Goal: Task Accomplishment & Management: Manage account settings

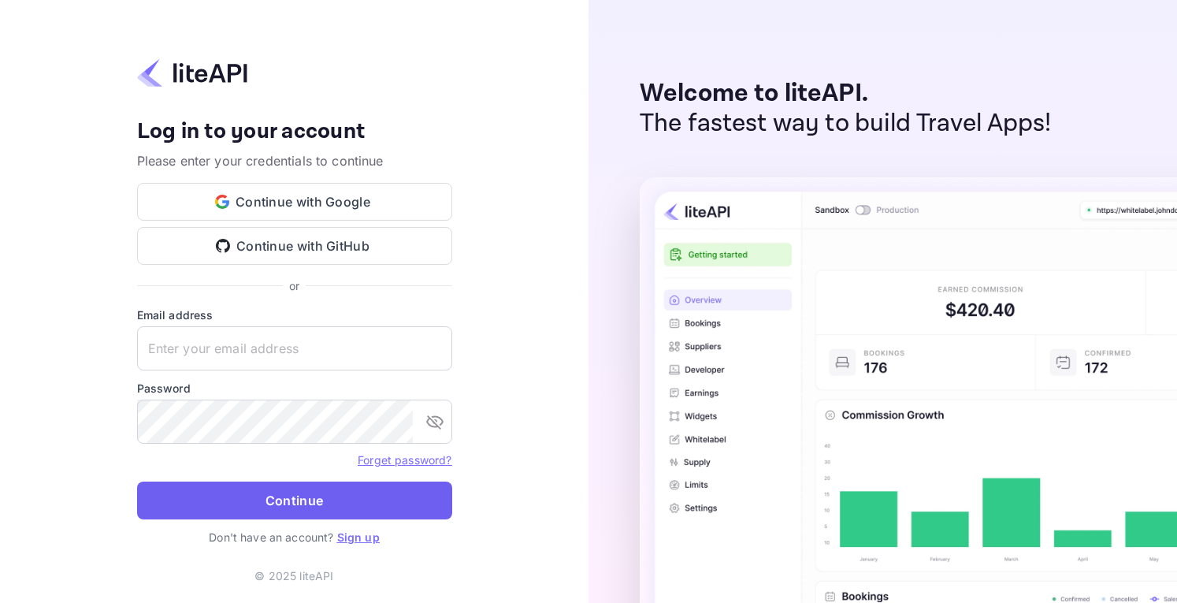
type input "[EMAIL_ADDRESS][DOMAIN_NAME]"
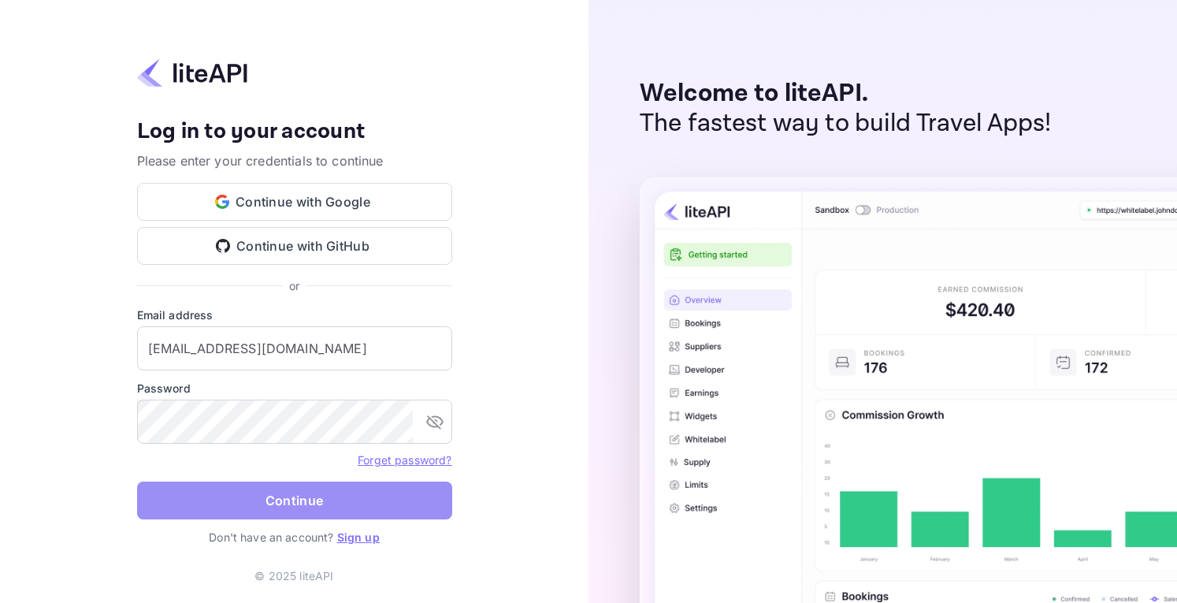
click at [284, 516] on button "Continue" at bounding box center [294, 500] width 315 height 38
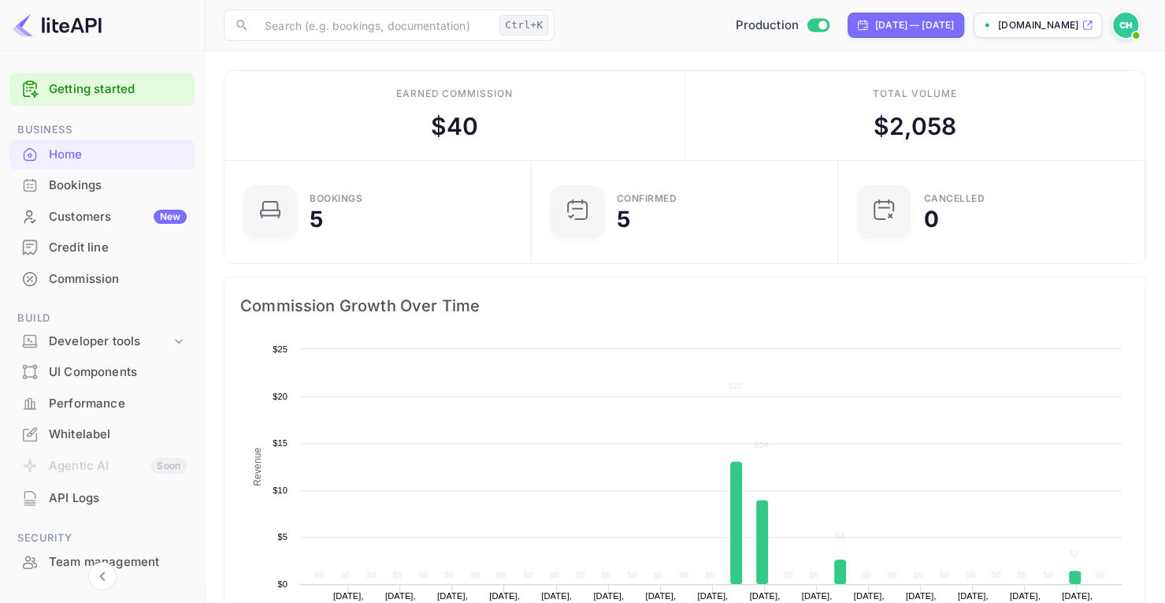
scroll to position [243, 286]
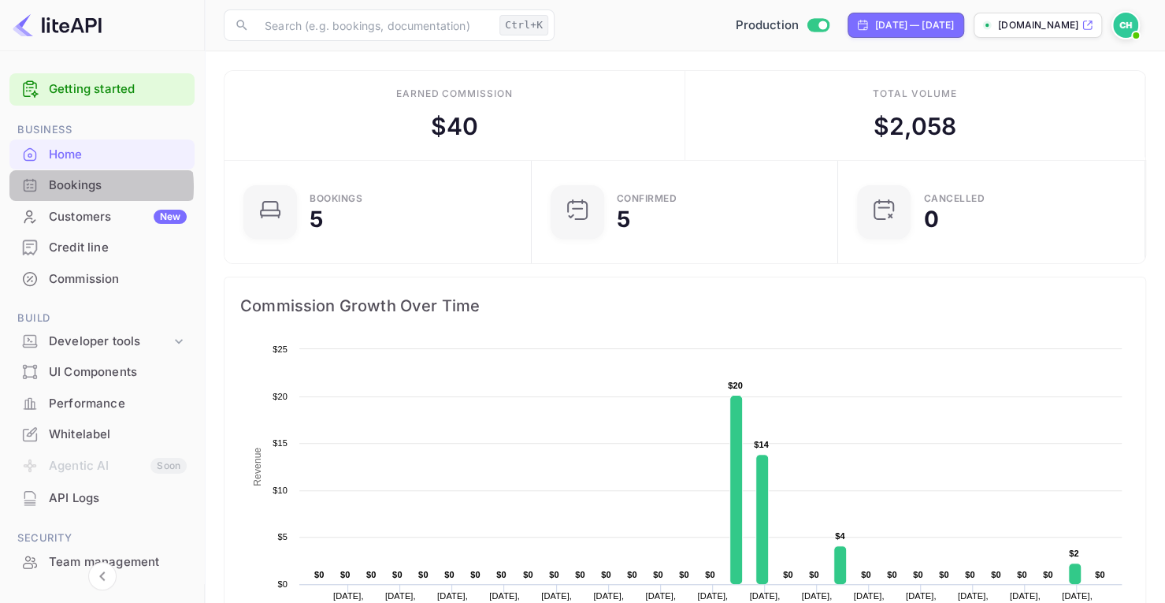
click at [79, 187] on div "Bookings" at bounding box center [118, 185] width 138 height 18
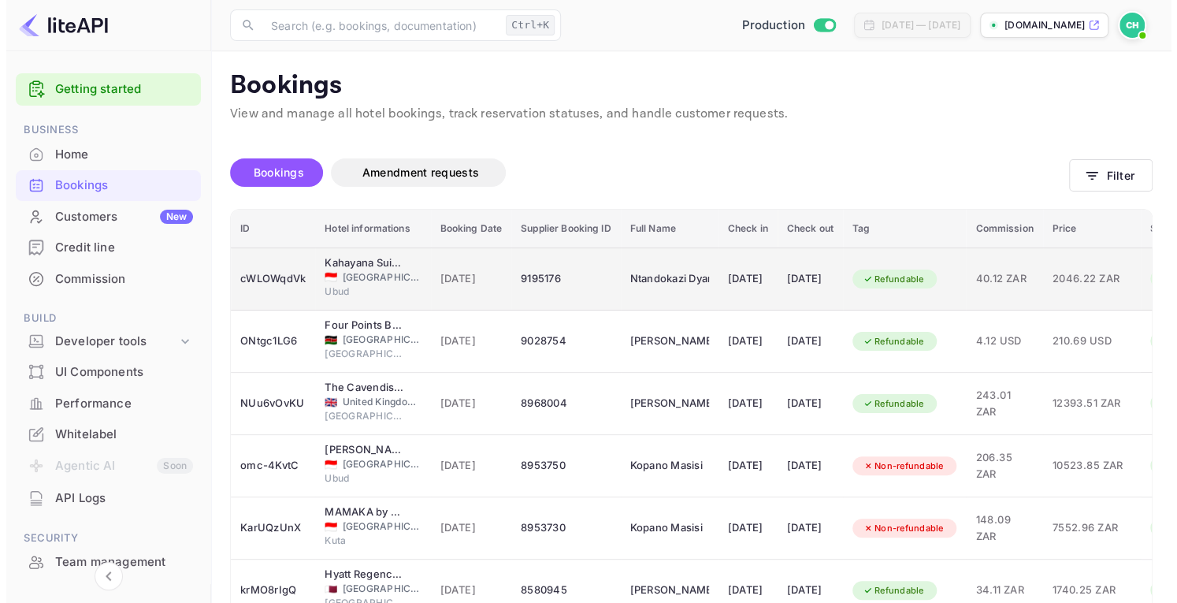
scroll to position [0, 137]
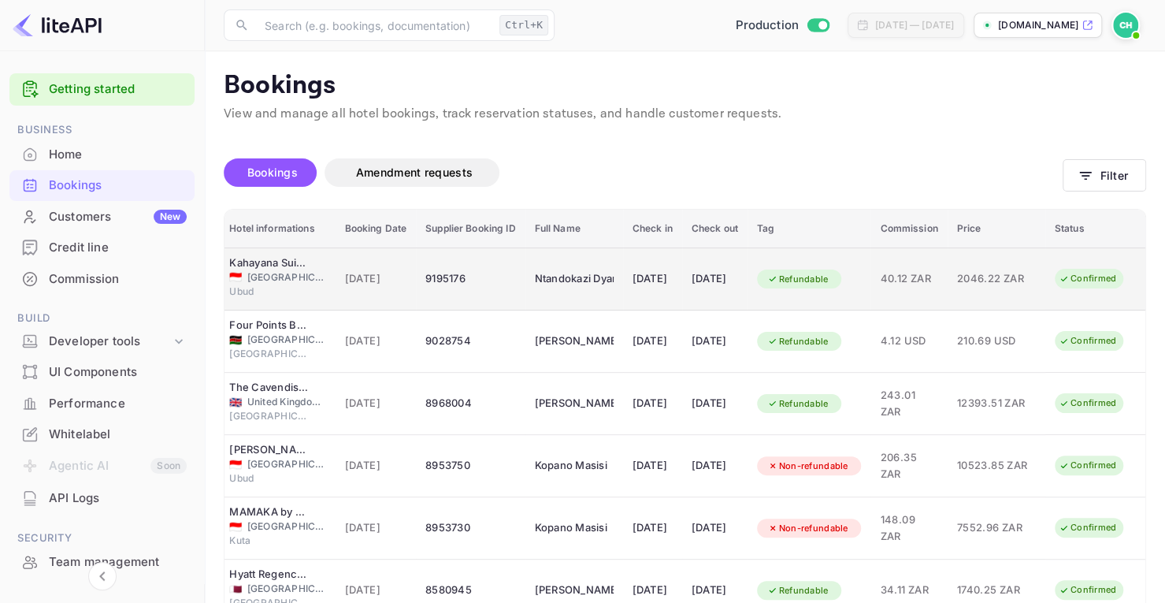
click at [914, 276] on span "40.12 ZAR" at bounding box center [908, 278] width 57 height 17
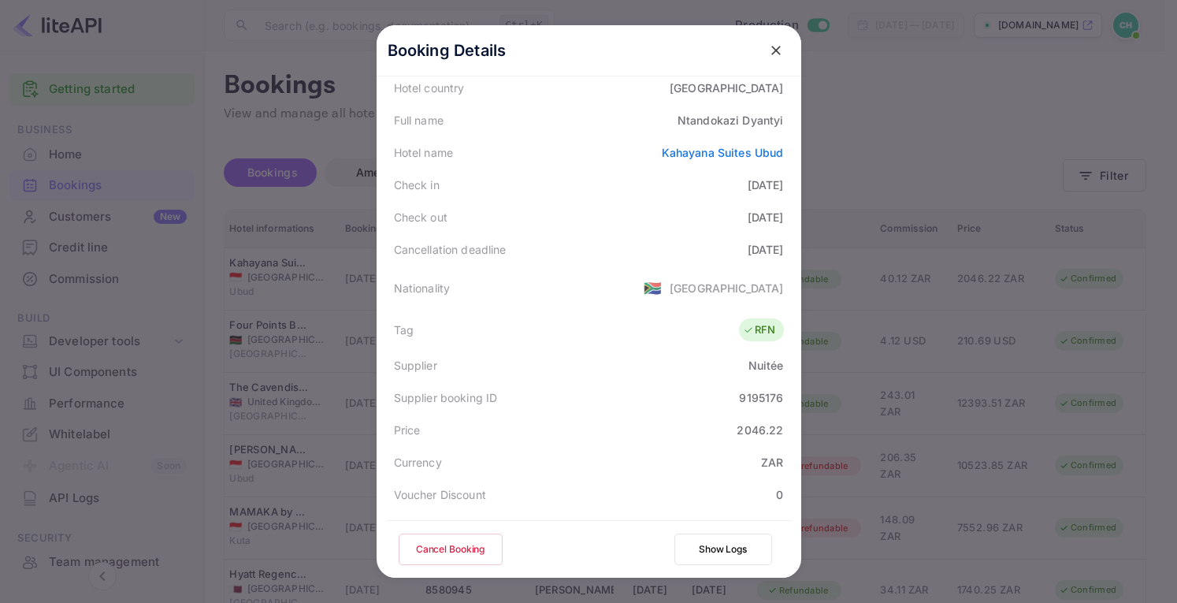
scroll to position [382, 0]
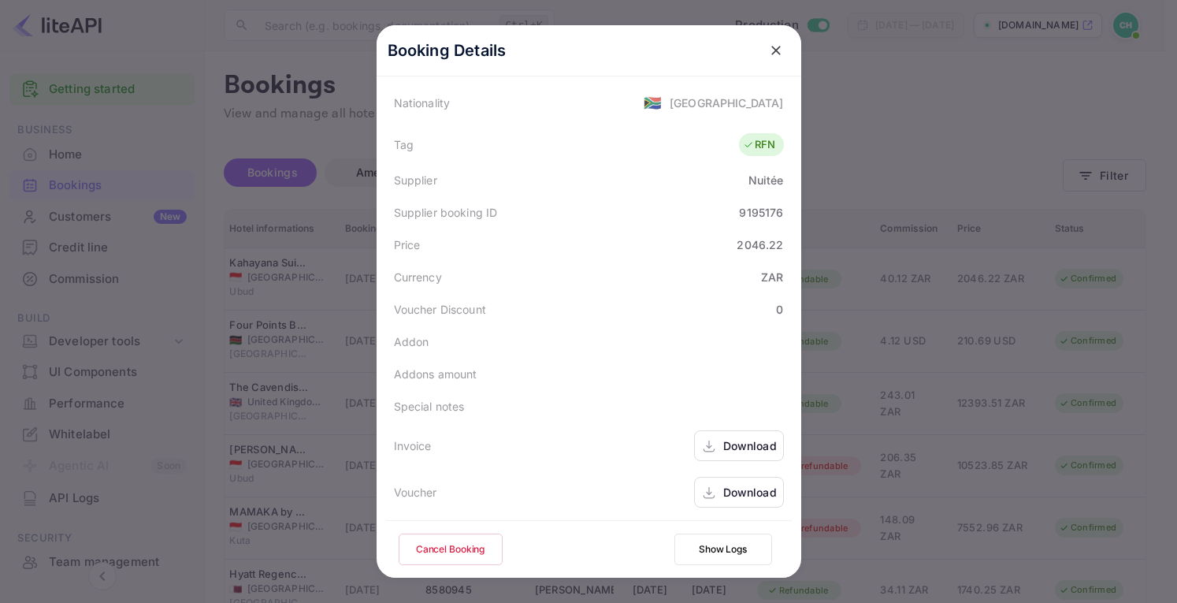
click at [726, 551] on button "Show Logs" at bounding box center [723, 549] width 98 height 32
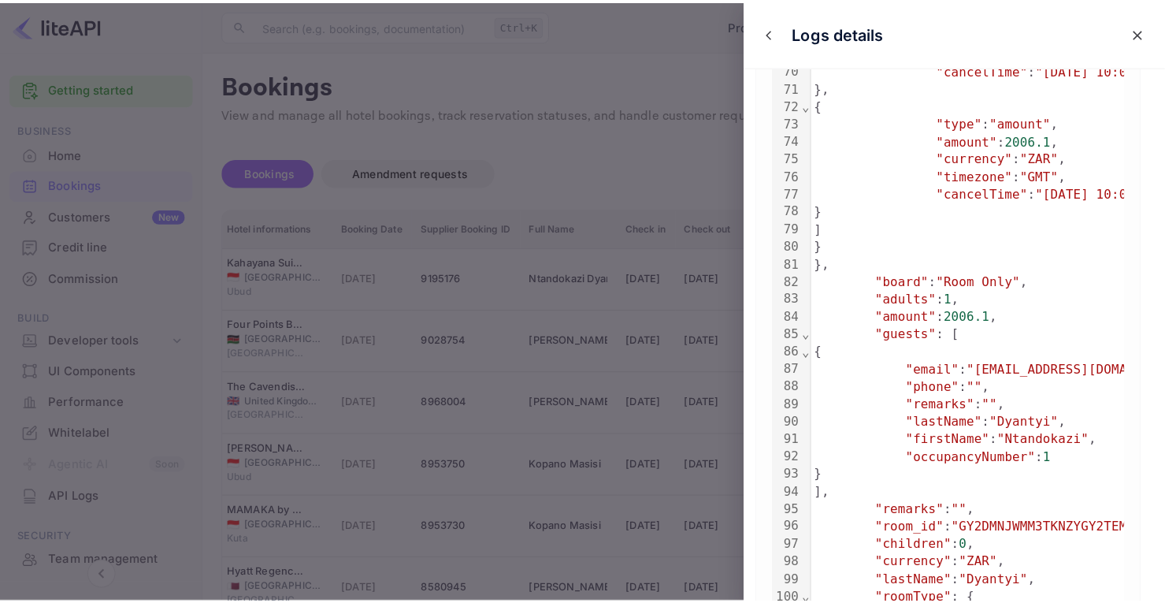
scroll to position [1033, 0]
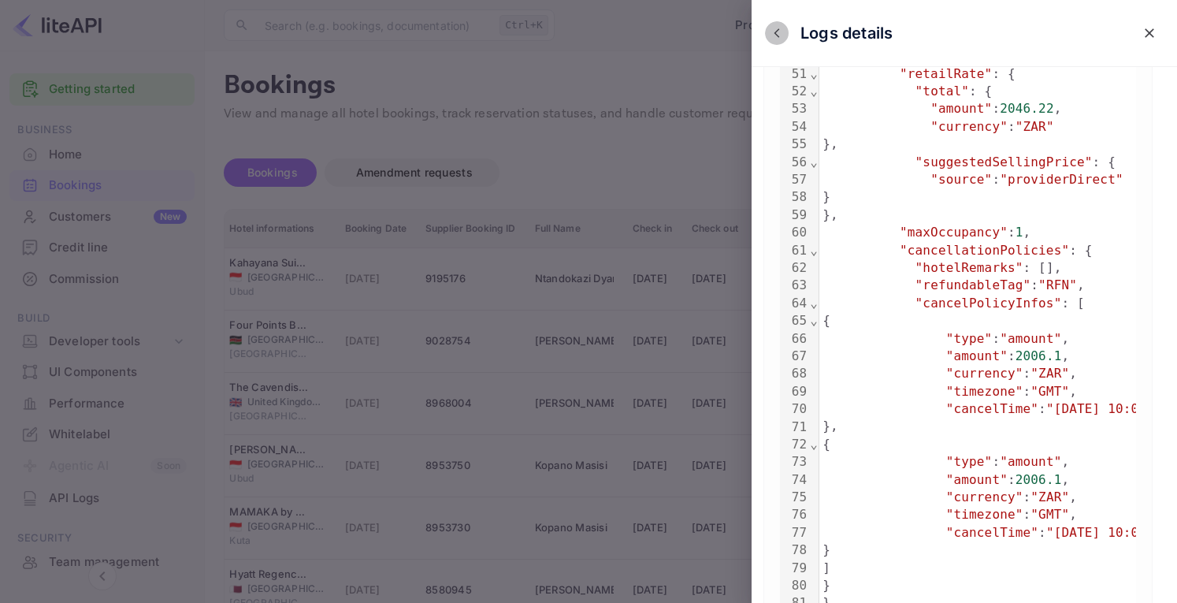
click at [779, 37] on icon "close" at bounding box center [776, 33] width 11 height 11
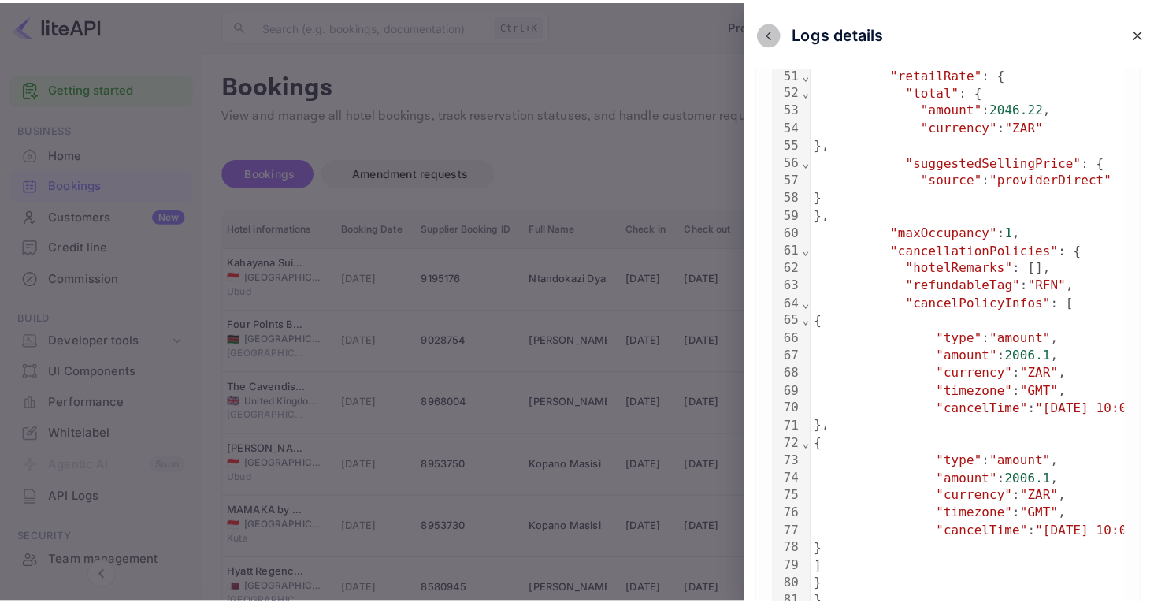
scroll to position [0, 125]
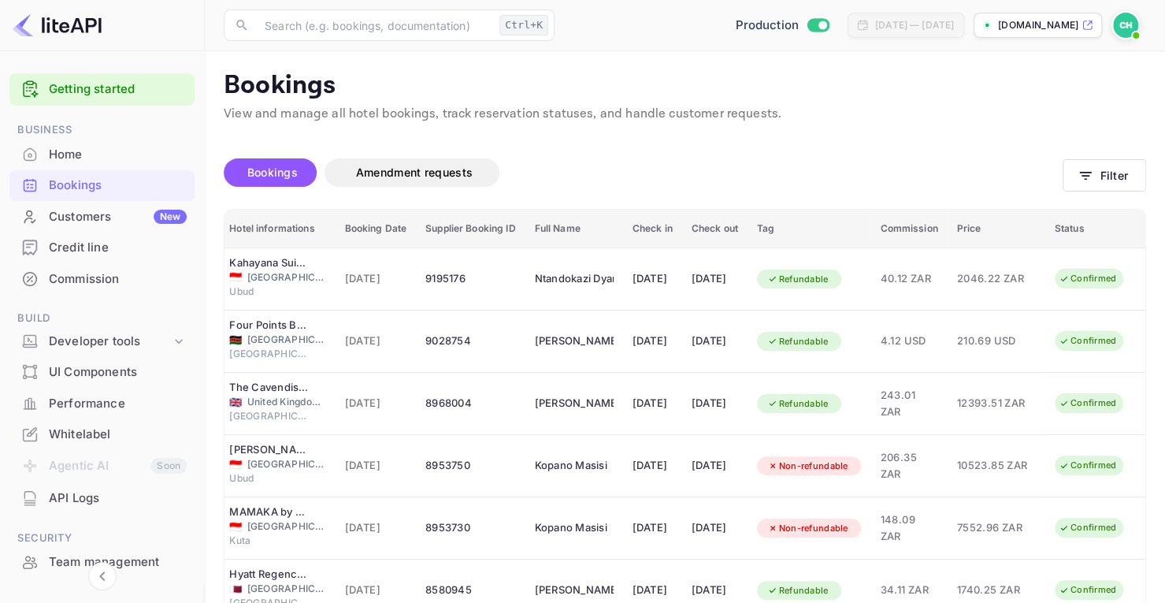
click at [769, 137] on div "Unsaved Changes Bookings Amendment requests Filter ID Hotel informations Bookin…" at bounding box center [675, 521] width 941 height 795
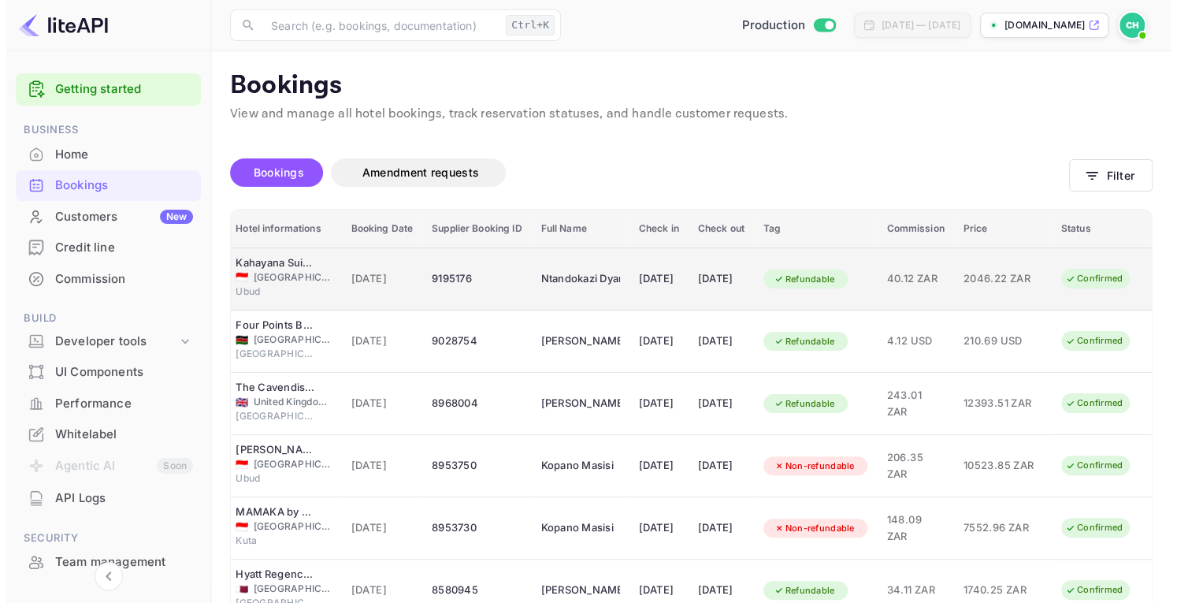
scroll to position [0, 0]
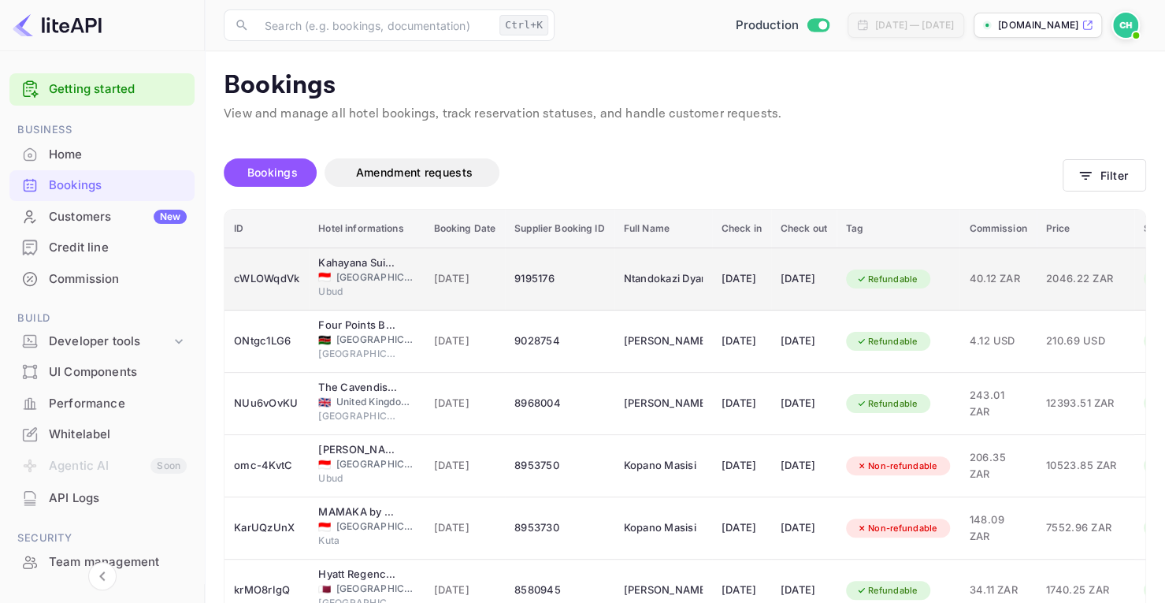
click at [746, 264] on td "[DATE]" at bounding box center [741, 278] width 59 height 63
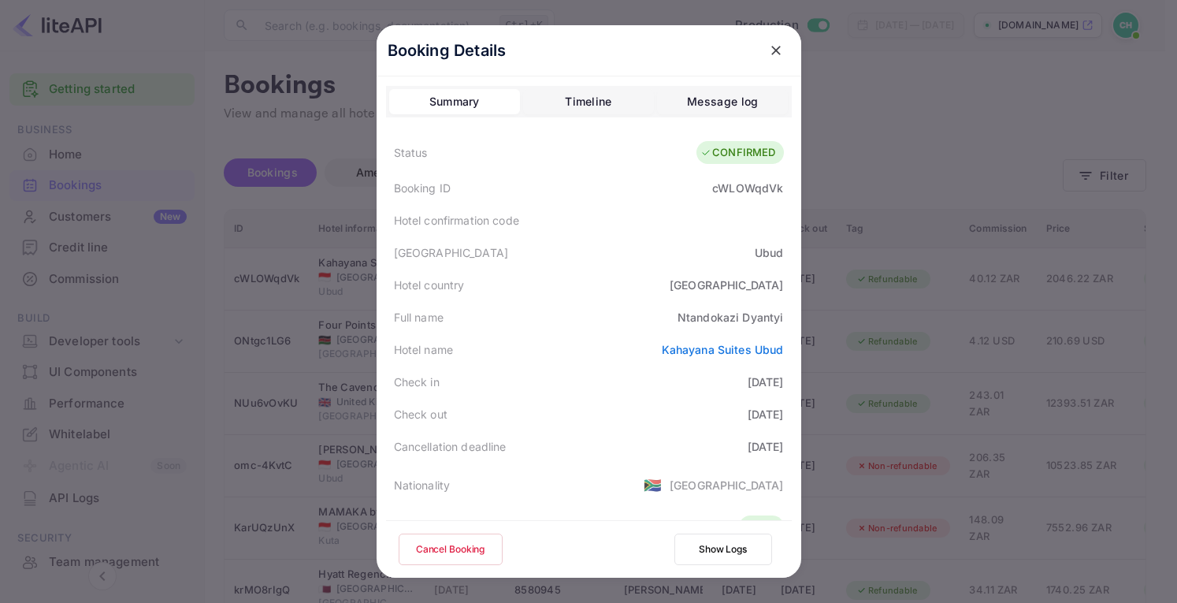
click at [586, 87] on div "Summary Timeline Message log" at bounding box center [589, 102] width 406 height 32
click at [588, 103] on div "Timeline" at bounding box center [588, 101] width 46 height 19
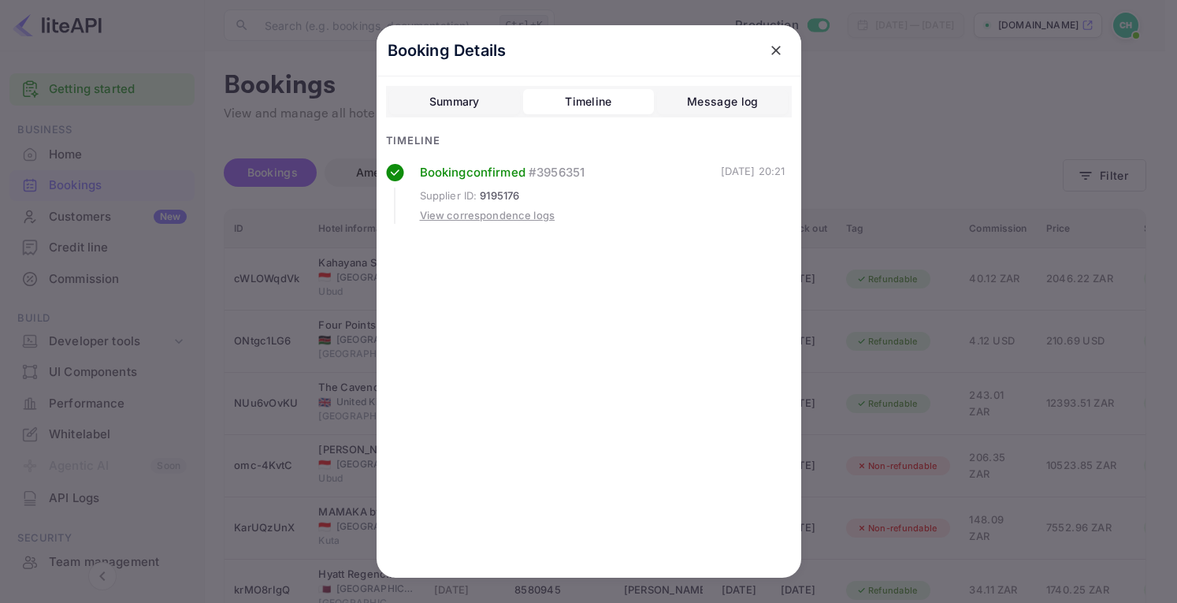
click at [723, 104] on div "Message log" at bounding box center [722, 101] width 71 height 19
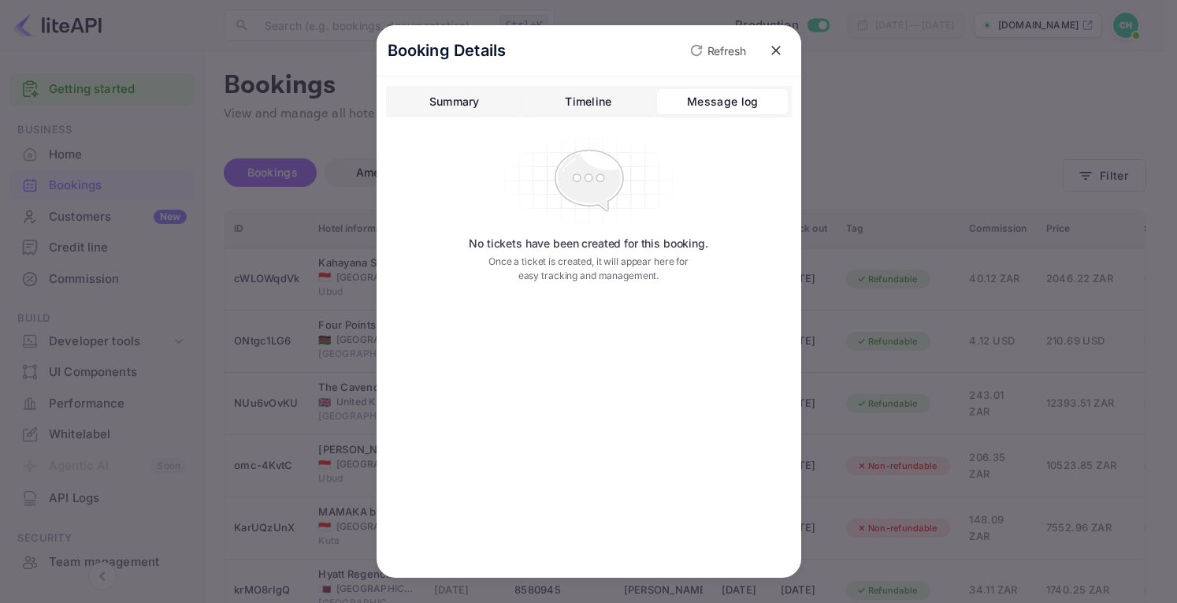
click at [436, 98] on div "Summary" at bounding box center [454, 101] width 50 height 19
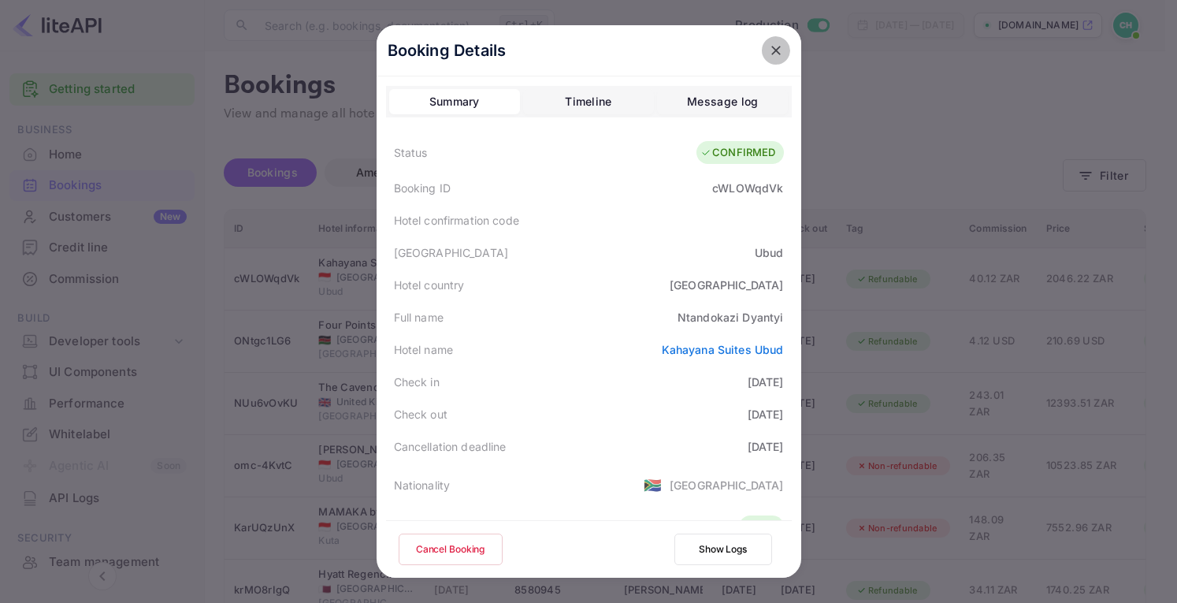
click at [773, 45] on icon "close" at bounding box center [776, 51] width 16 height 16
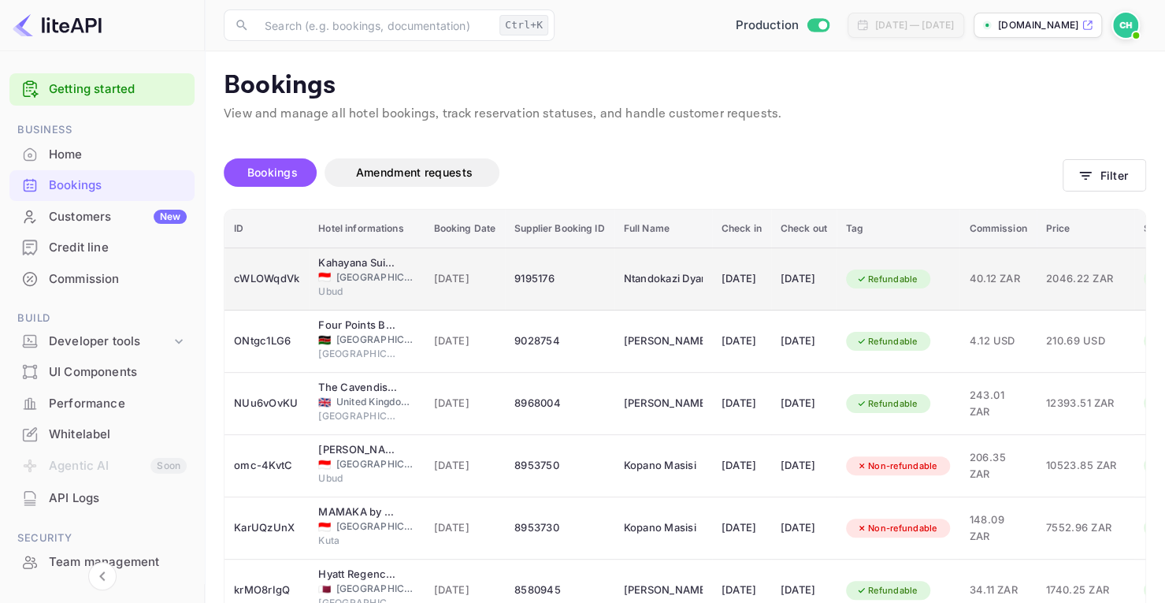
click at [542, 280] on div "9195176" at bounding box center [559, 278] width 90 height 25
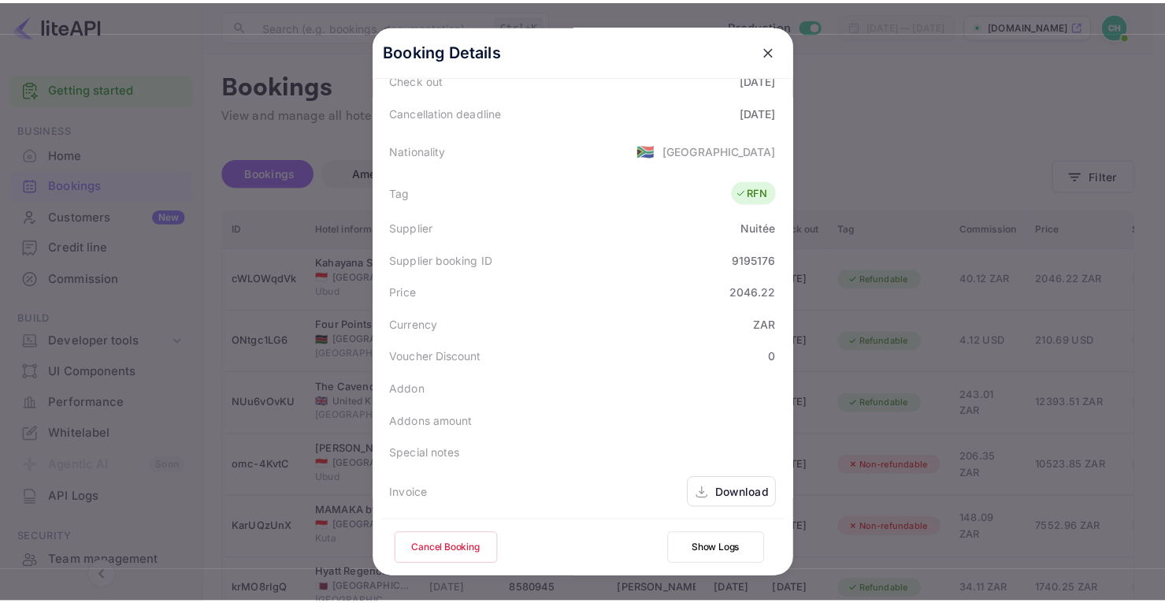
scroll to position [382, 0]
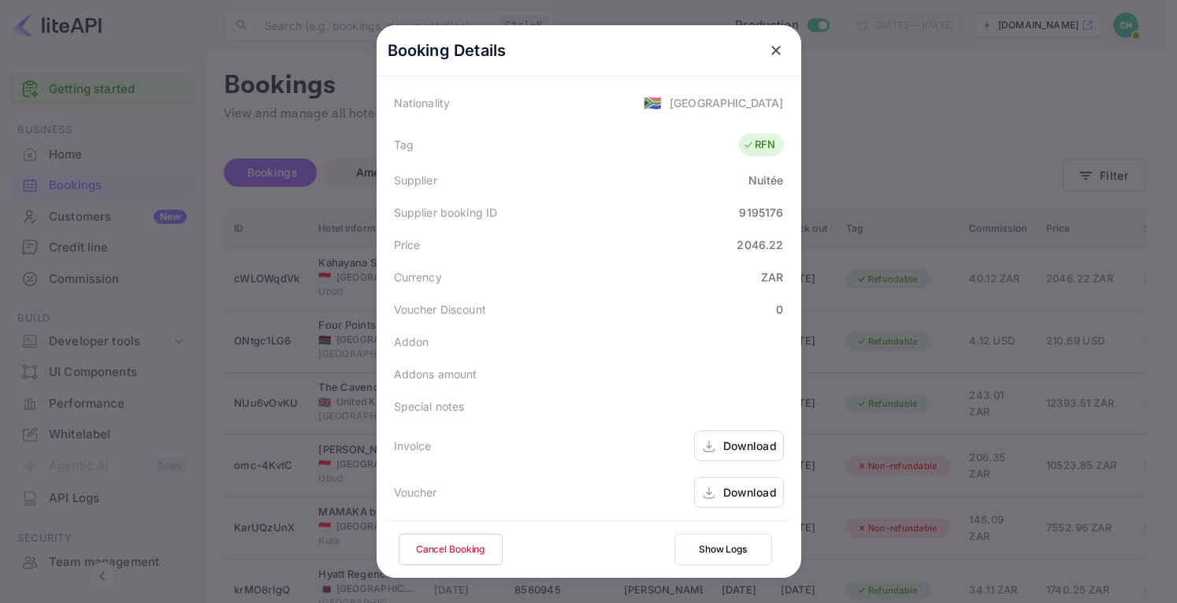
click at [721, 455] on div "Download" at bounding box center [739, 445] width 90 height 31
click at [776, 49] on icon "close" at bounding box center [776, 51] width 16 height 16
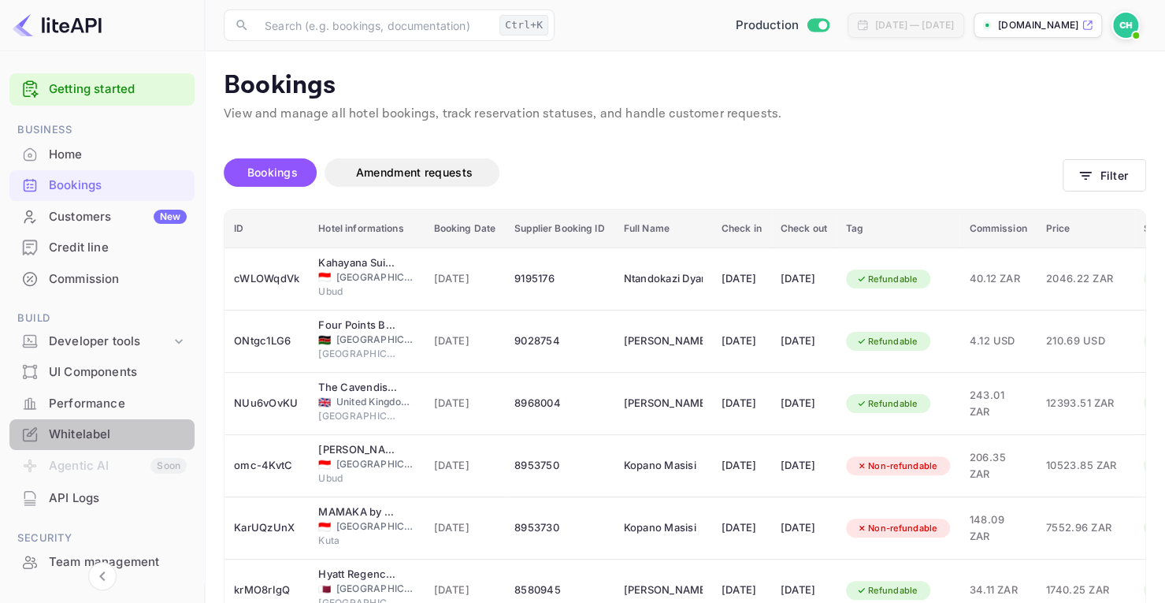
click at [131, 426] on div "Whitelabel" at bounding box center [118, 434] width 138 height 18
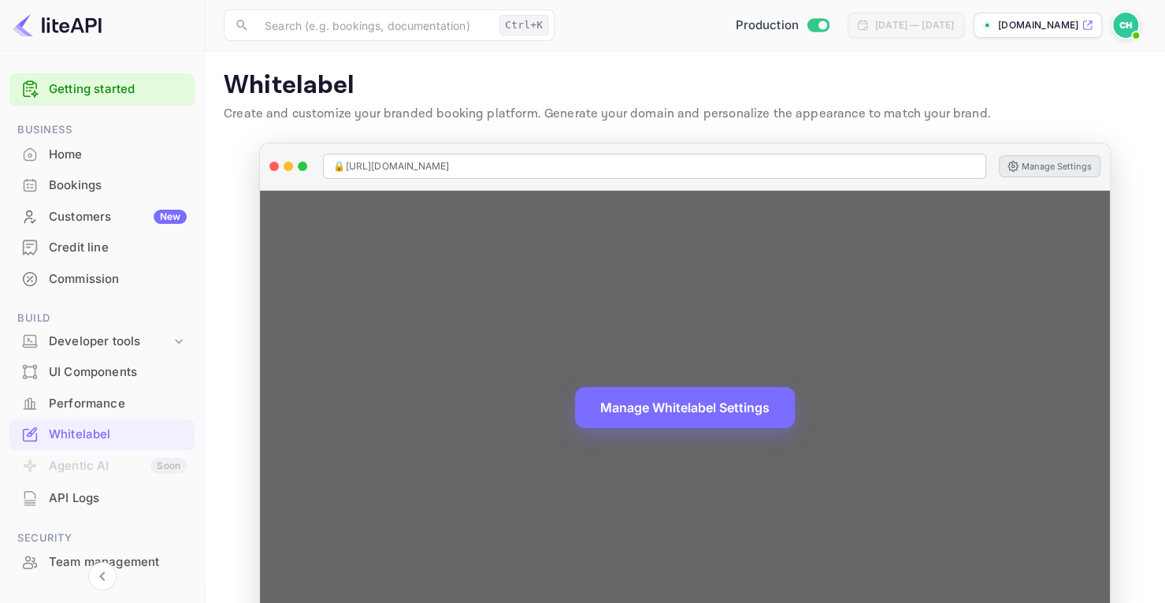
click at [1081, 166] on button "Manage Settings" at bounding box center [1050, 166] width 102 height 22
